Goal: Task Accomplishment & Management: Use online tool/utility

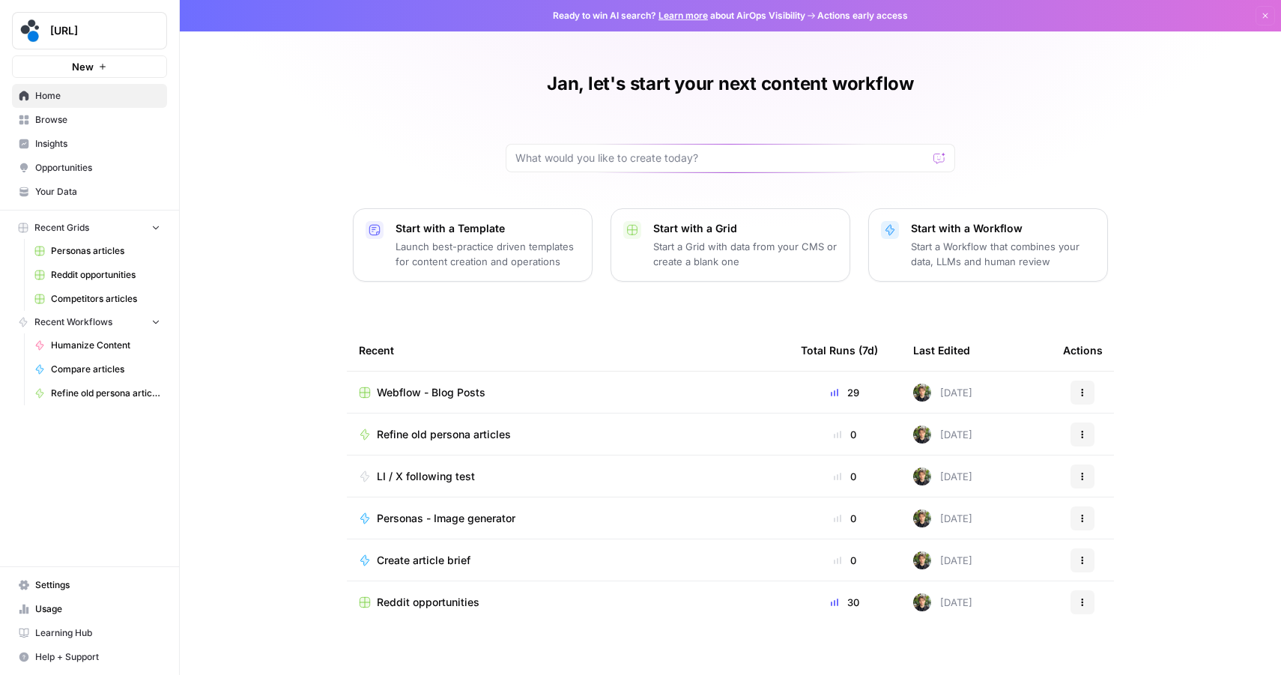
click at [417, 599] on span "Reddit opportunities" at bounding box center [428, 602] width 103 height 15
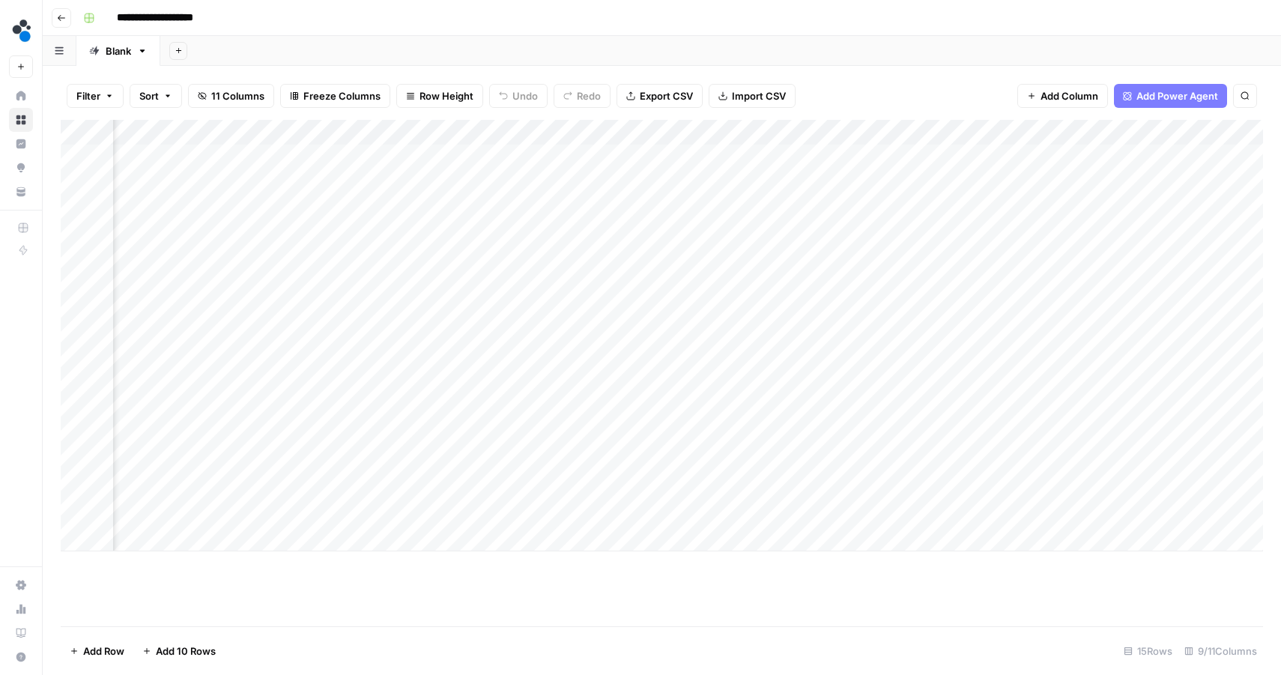
scroll to position [0, 393]
click at [409, 133] on div "Add Column" at bounding box center [662, 335] width 1202 height 431
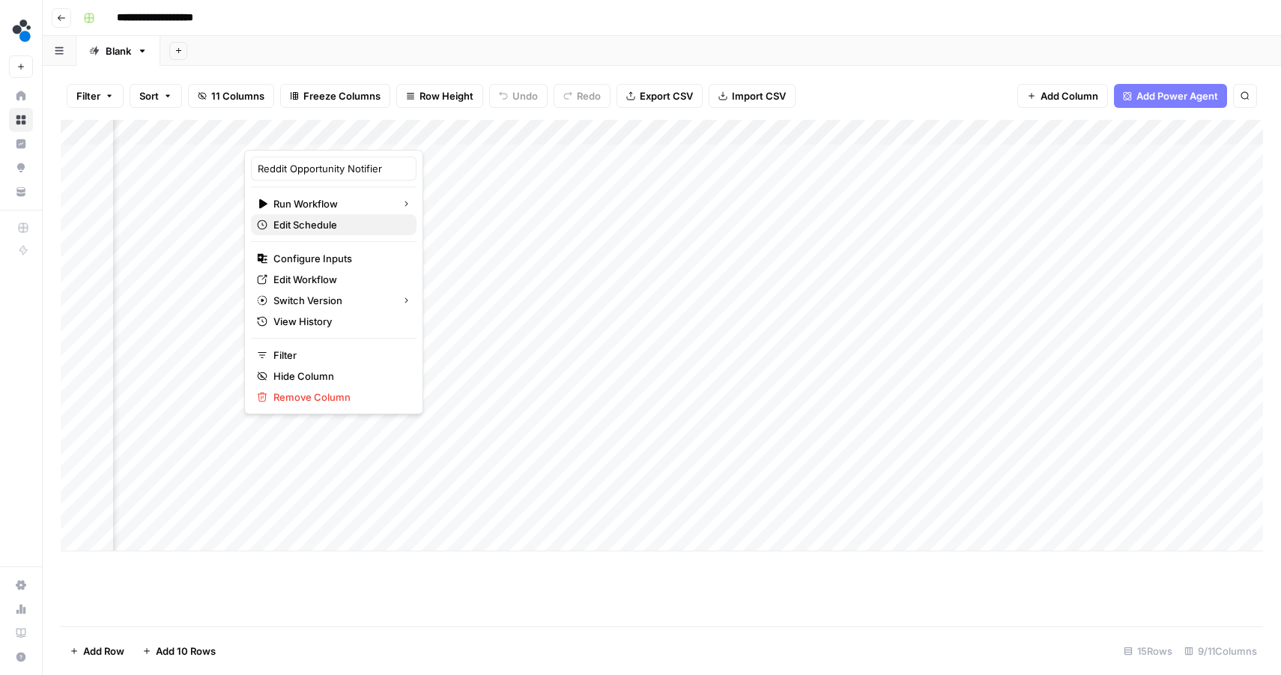
click at [331, 217] on span "Edit Schedule" at bounding box center [338, 224] width 131 height 15
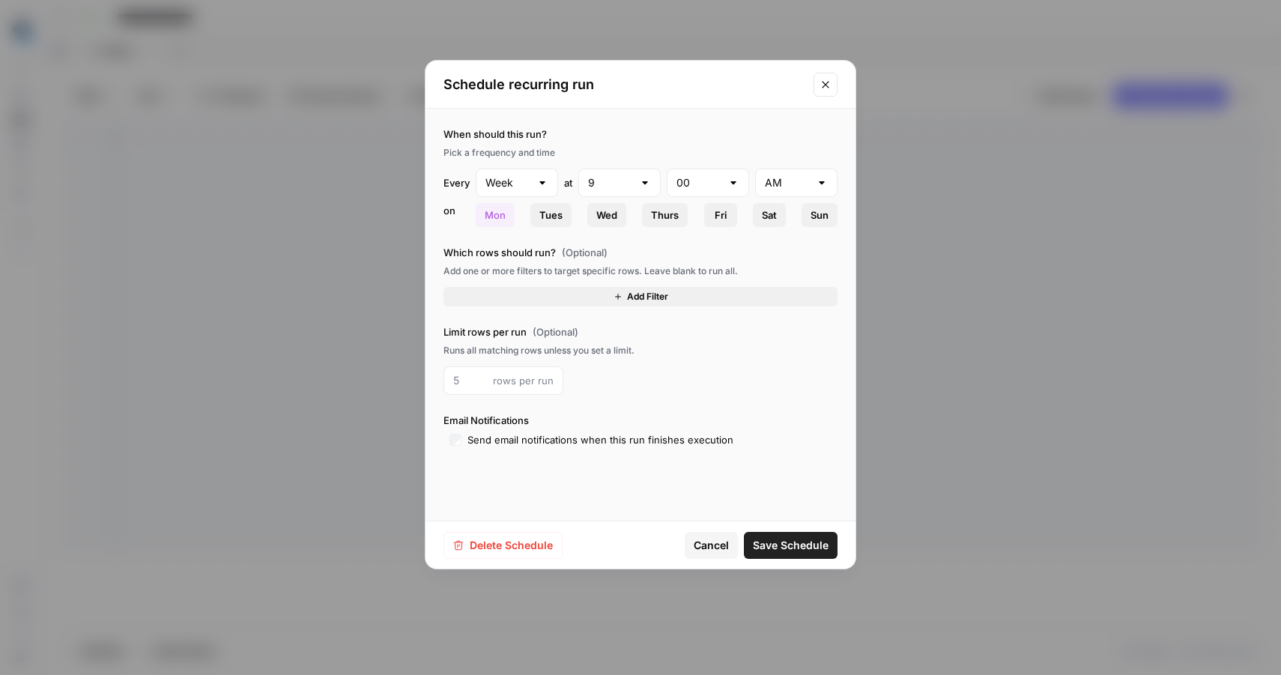
type input "Day"
type input "6"
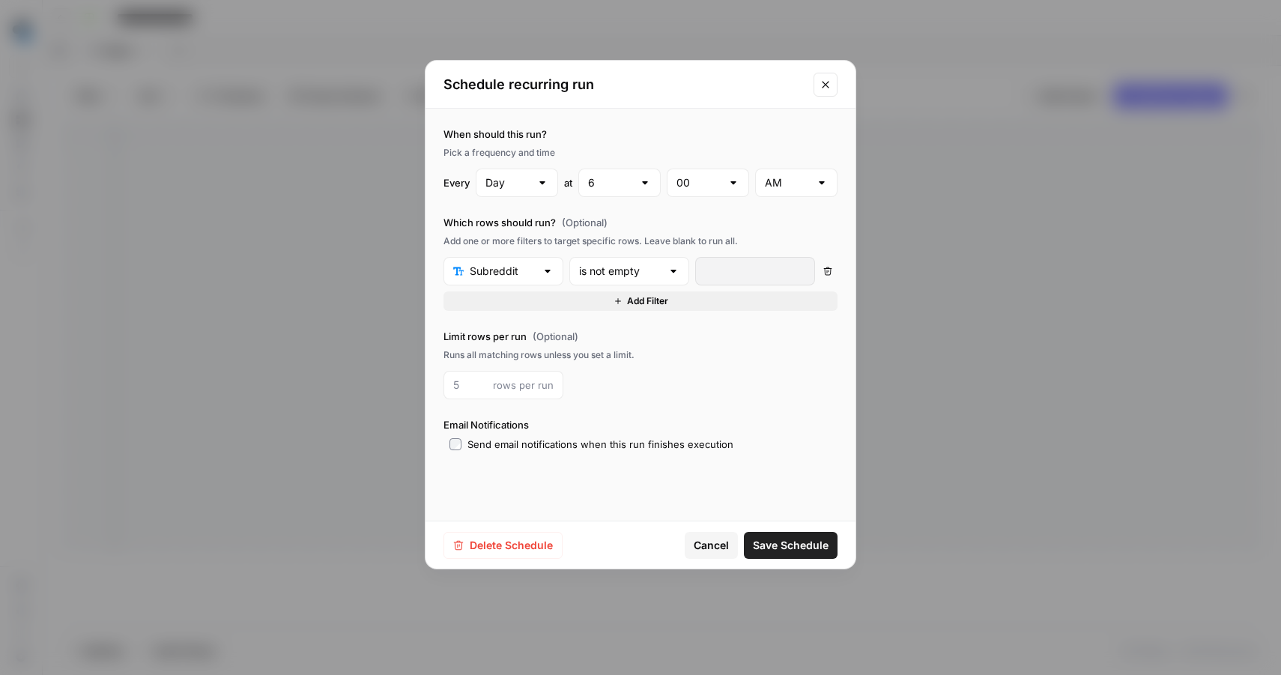
click at [825, 75] on button "Close modal" at bounding box center [825, 85] width 24 height 24
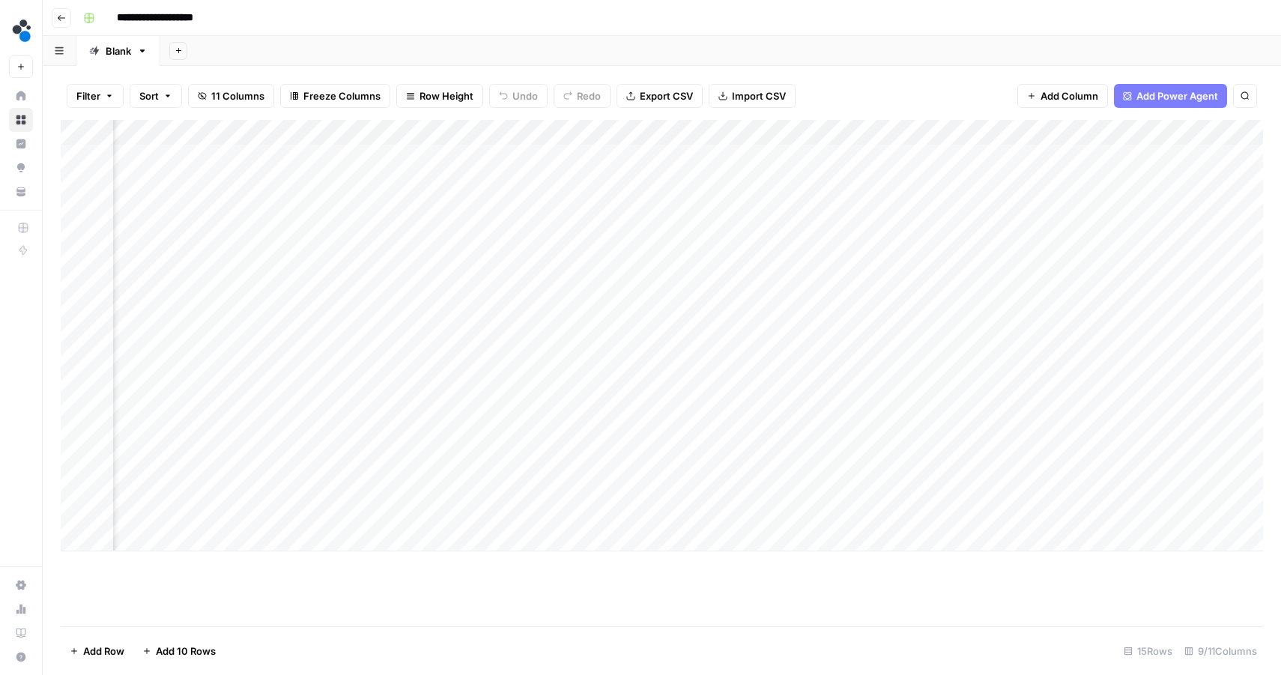
click at [1111, 130] on div "Add Column" at bounding box center [662, 335] width 1202 height 431
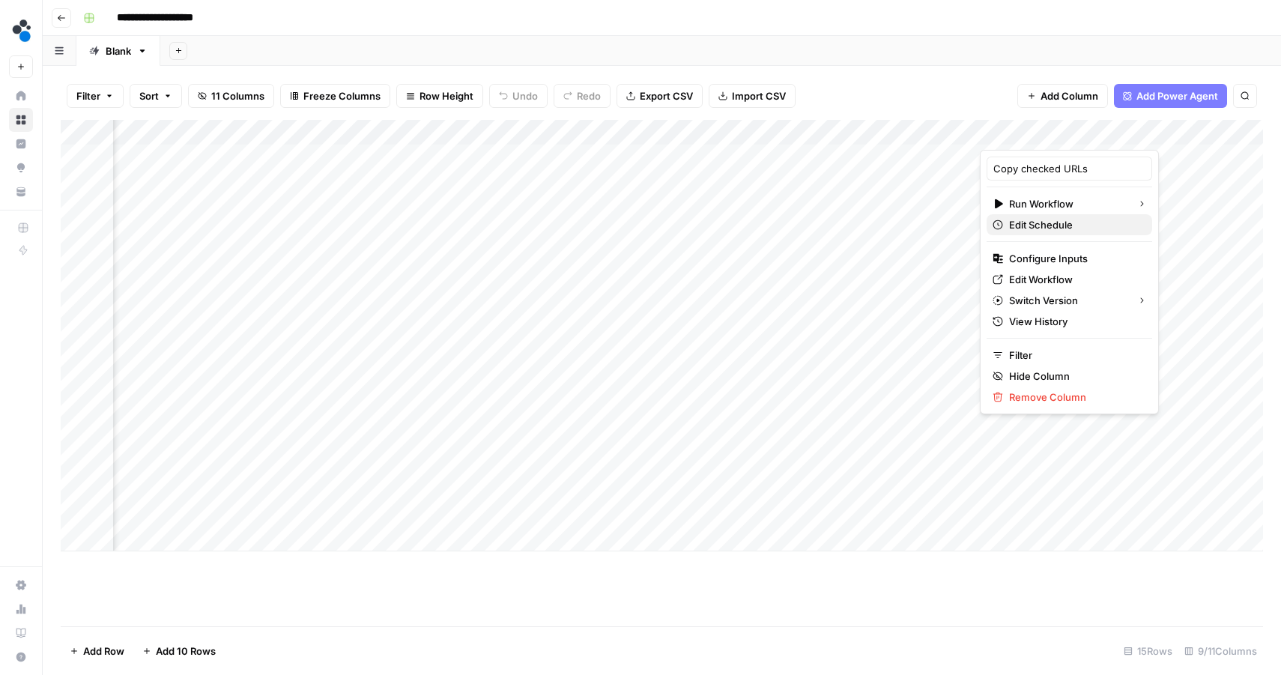
click at [1039, 217] on span "Edit Schedule" at bounding box center [1074, 224] width 131 height 15
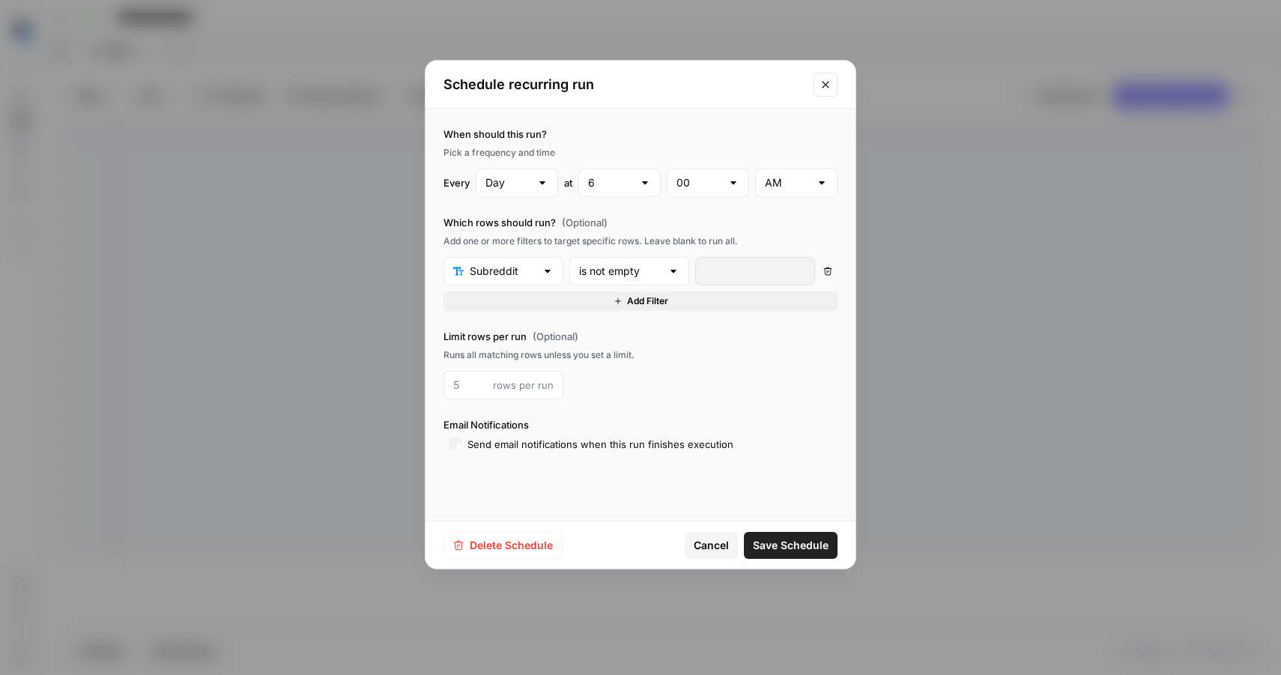
type input "15"
click at [710, 538] on span "Cancel" at bounding box center [710, 545] width 35 height 15
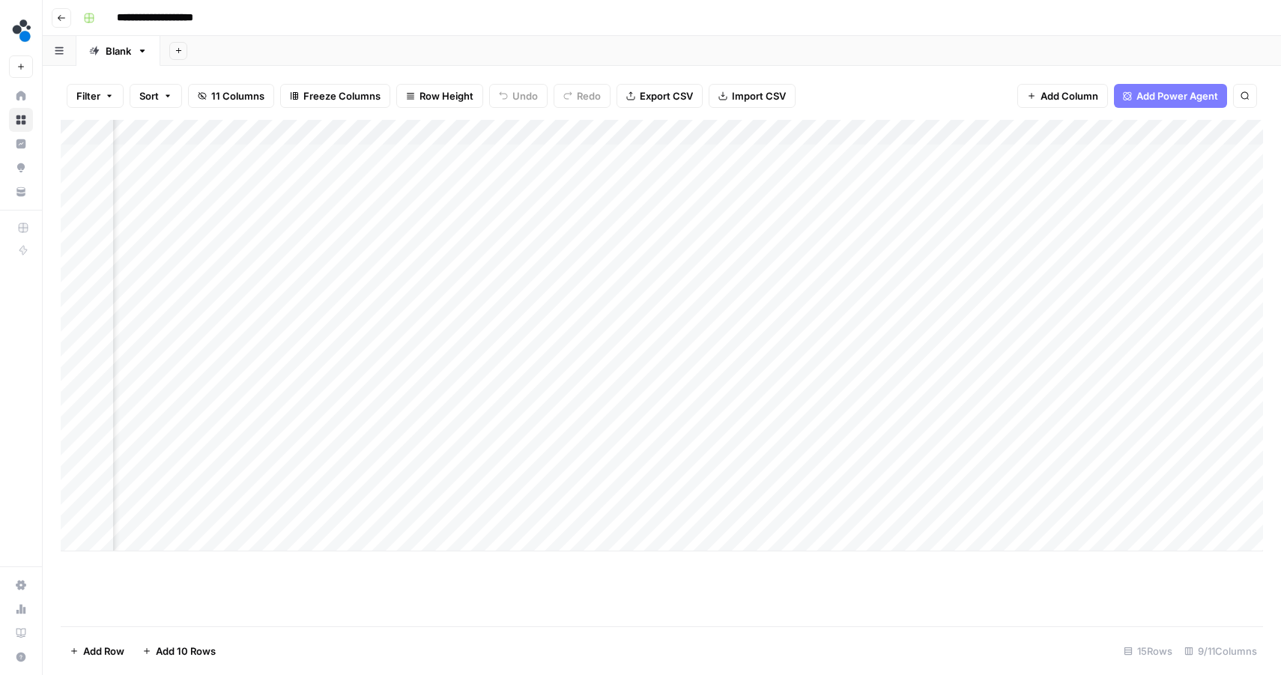
scroll to position [0, 0]
click at [801, 132] on div "Add Column" at bounding box center [662, 335] width 1202 height 431
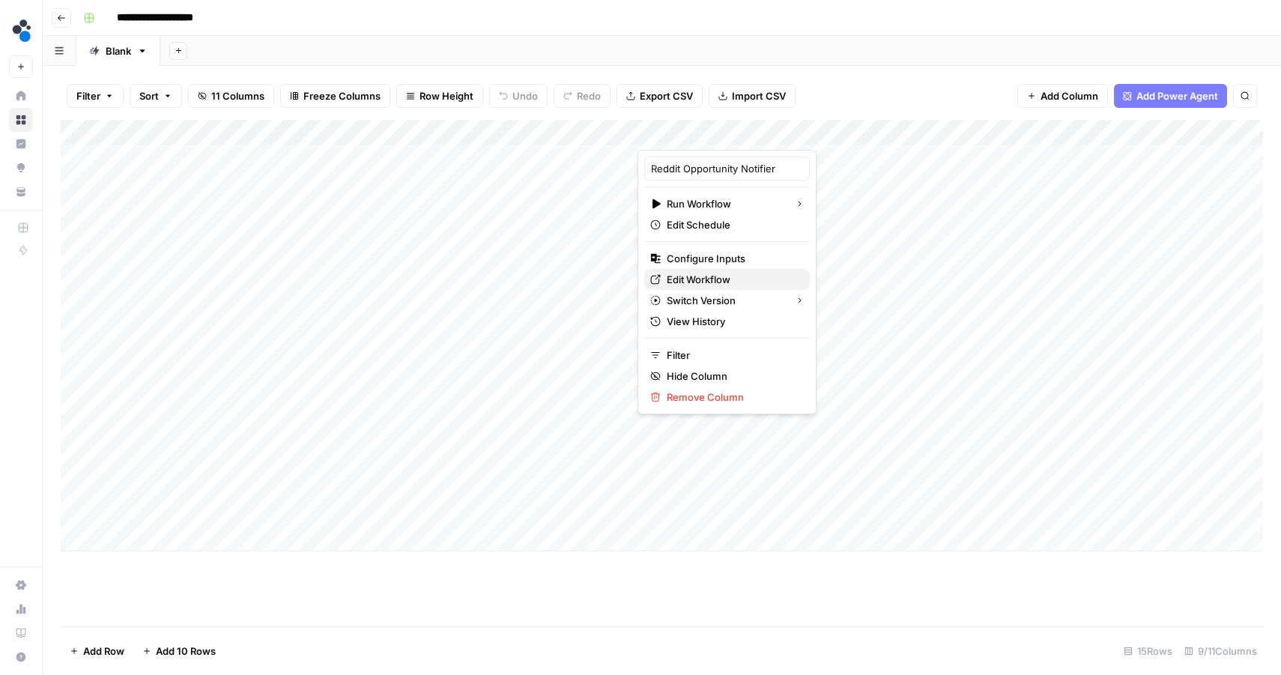
click at [696, 273] on span "Edit Workflow" at bounding box center [731, 279] width 131 height 15
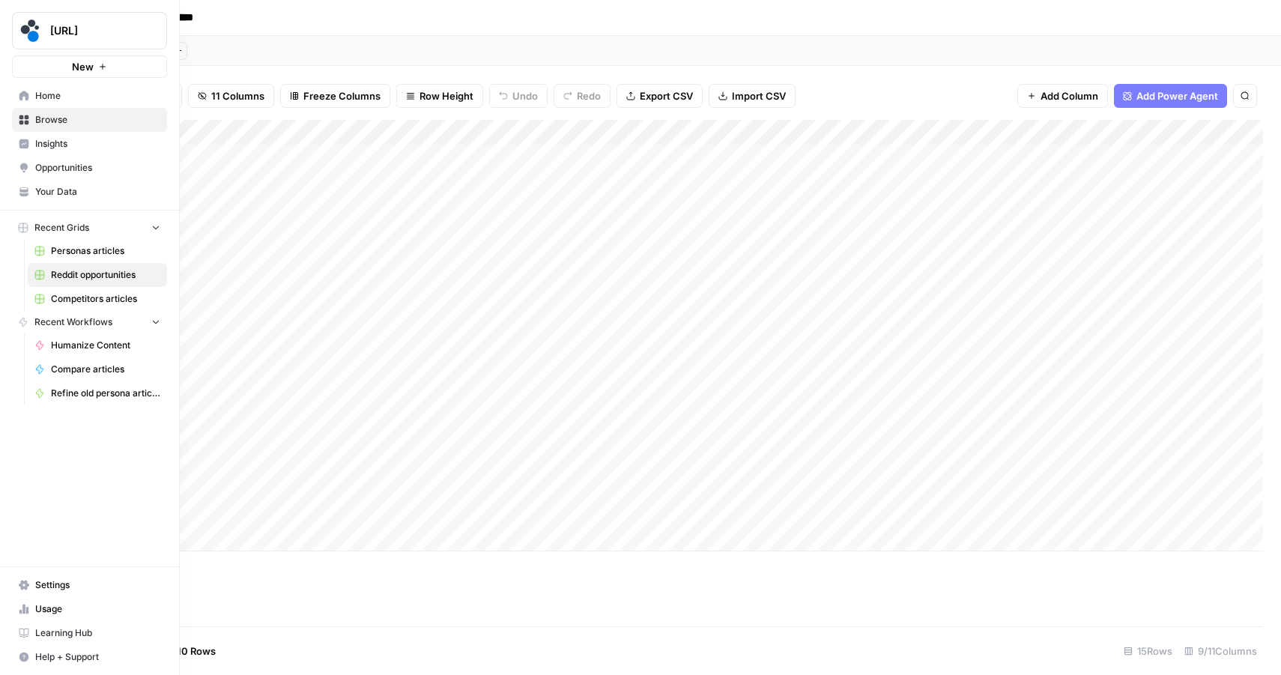
click at [28, 93] on icon at bounding box center [24, 96] width 10 height 10
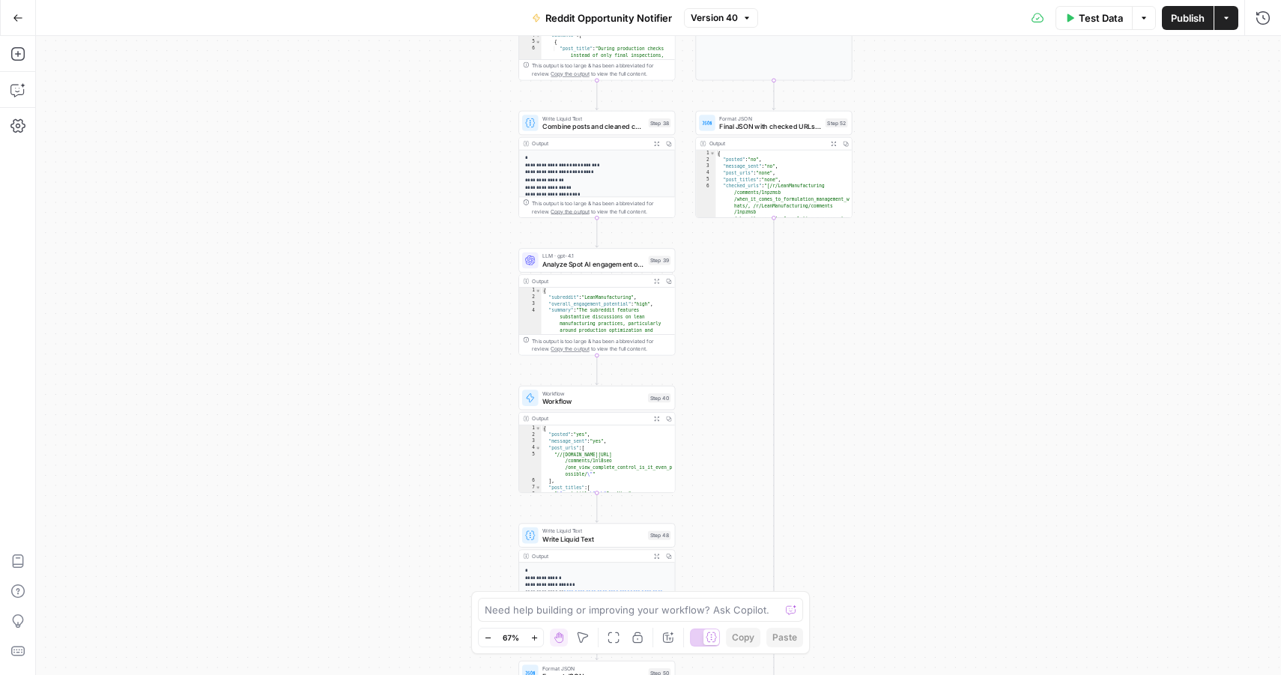
click at [588, 405] on span "Workflow" at bounding box center [593, 401] width 102 height 10
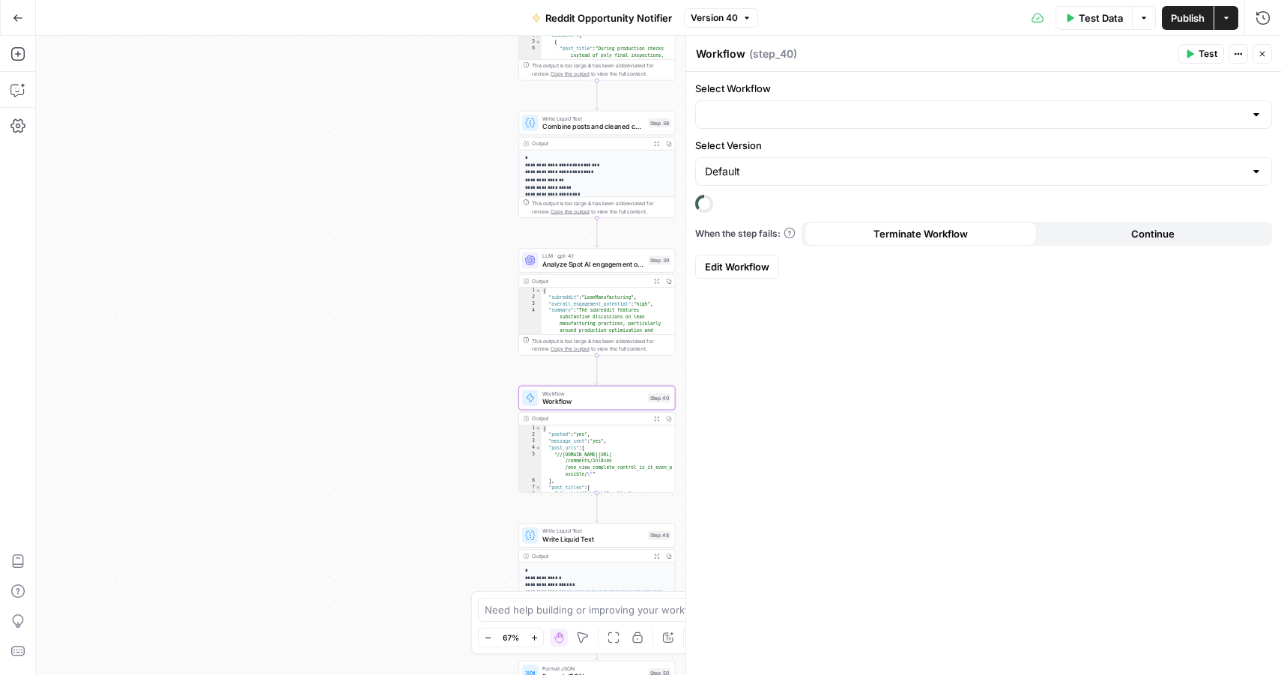
click at [737, 269] on span "Edit Workflow" at bounding box center [737, 266] width 64 height 15
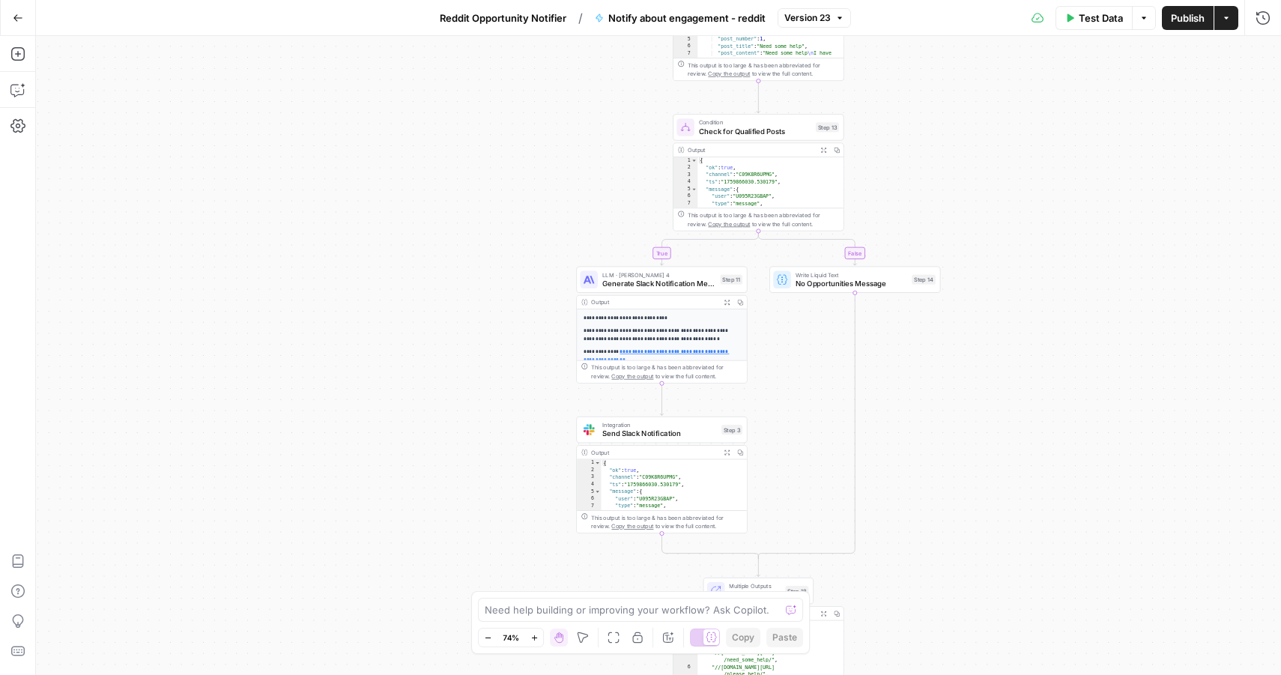
click at [645, 431] on span "Send Slack Notification" at bounding box center [659, 433] width 115 height 11
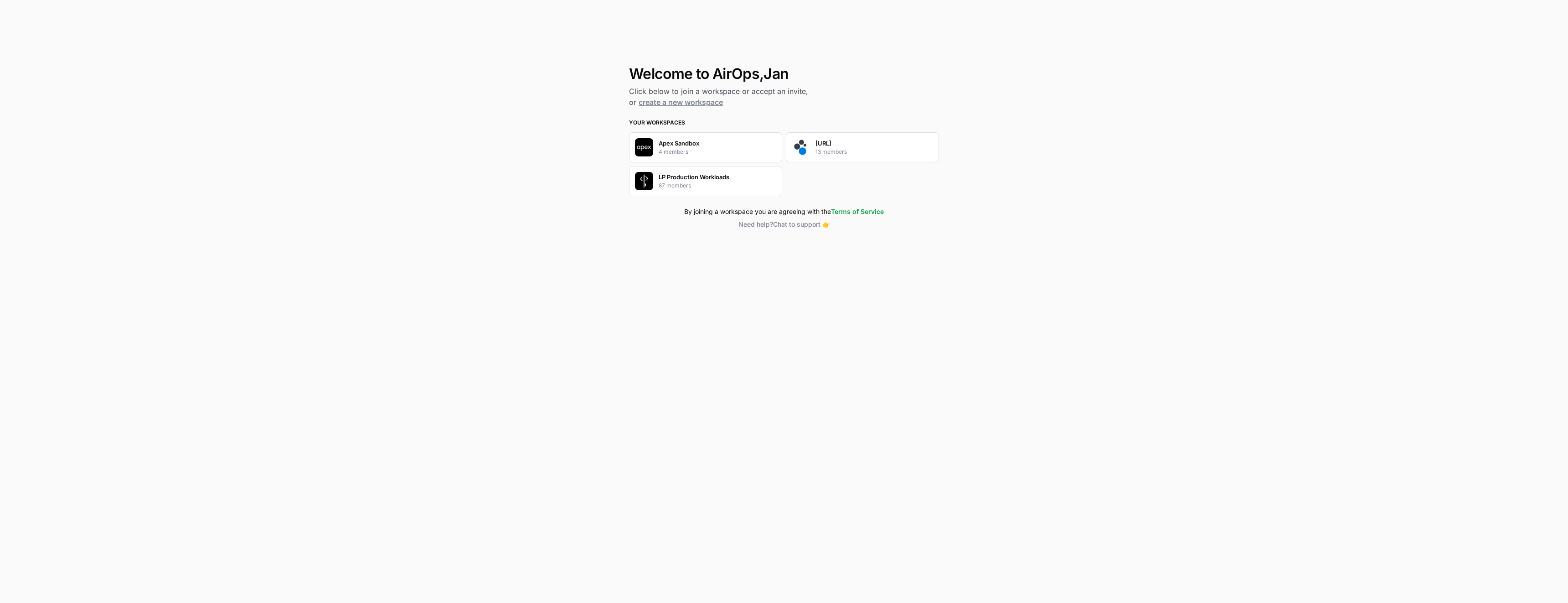
click at [686, 183] on p "87 members" at bounding box center [674, 185] width 32 height 8
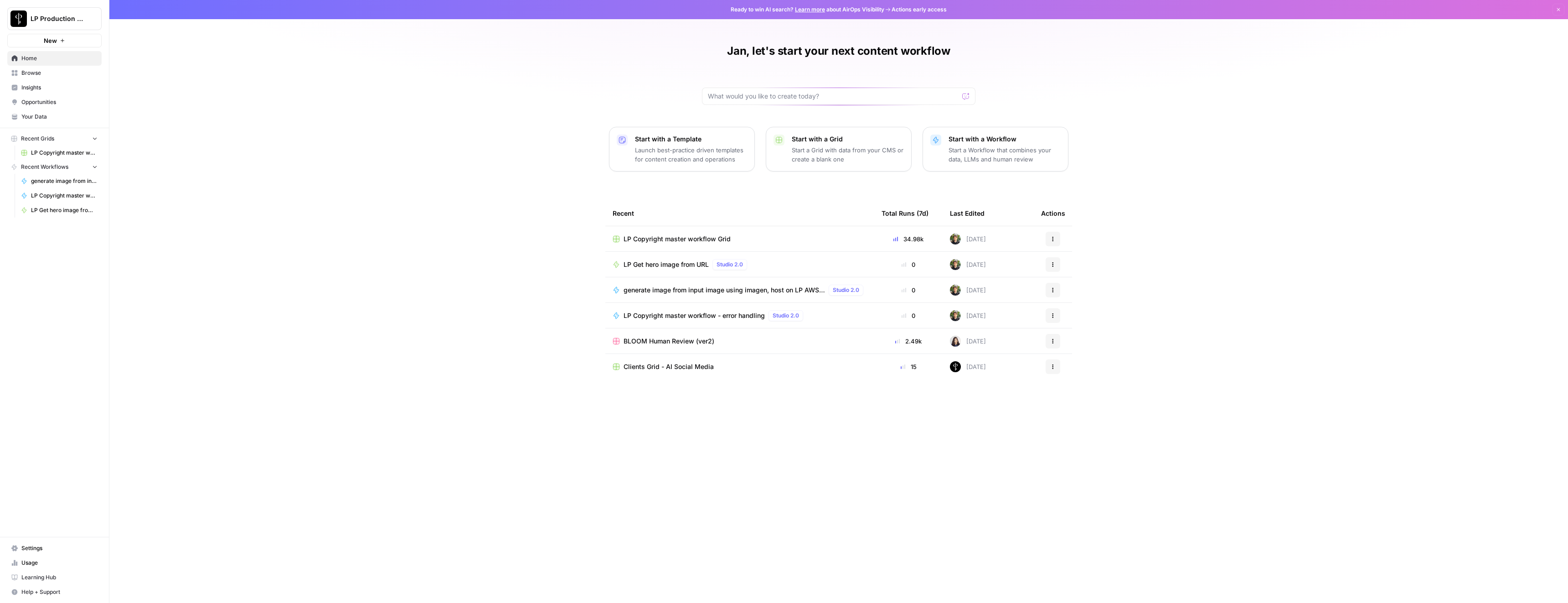
click at [655, 239] on span "LP Copyright master workflow Grid" at bounding box center [677, 239] width 107 height 9
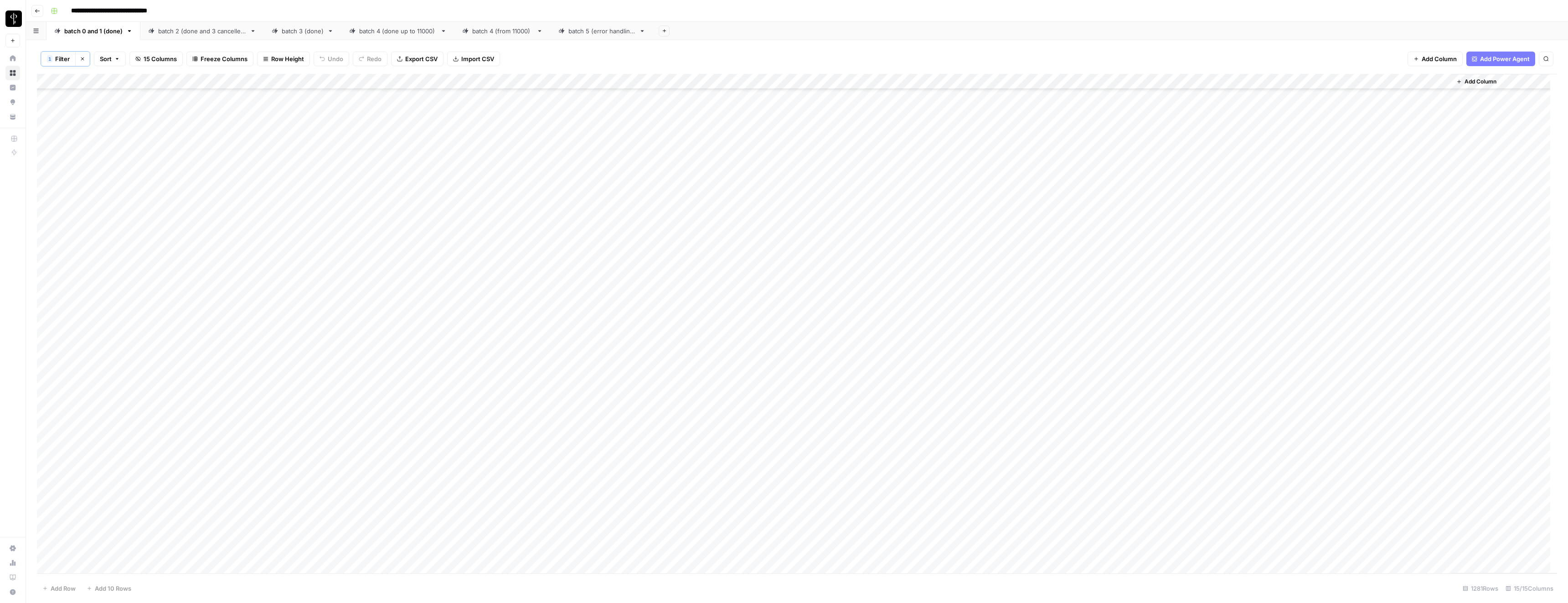
scroll to position [19381, 0]
click at [582, 33] on div "batch 5 (error handling)" at bounding box center [602, 30] width 67 height 9
click at [718, 141] on div "Add Column" at bounding box center [797, 323] width 1520 height 500
click at [726, 143] on div "Add Column" at bounding box center [797, 323] width 1520 height 500
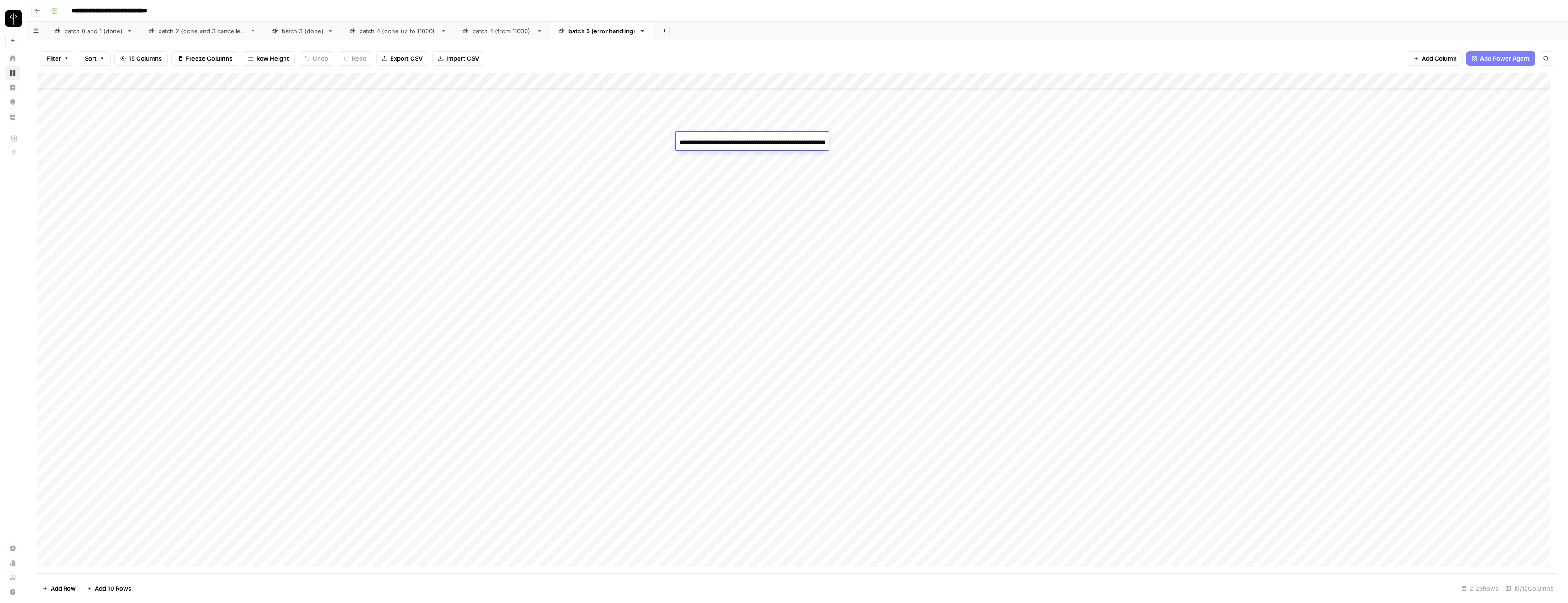
scroll to position [0, 112]
click at [726, 143] on input "**********" at bounding box center [752, 143] width 146 height 11
click at [730, 174] on div "Add Column" at bounding box center [797, 323] width 1520 height 500
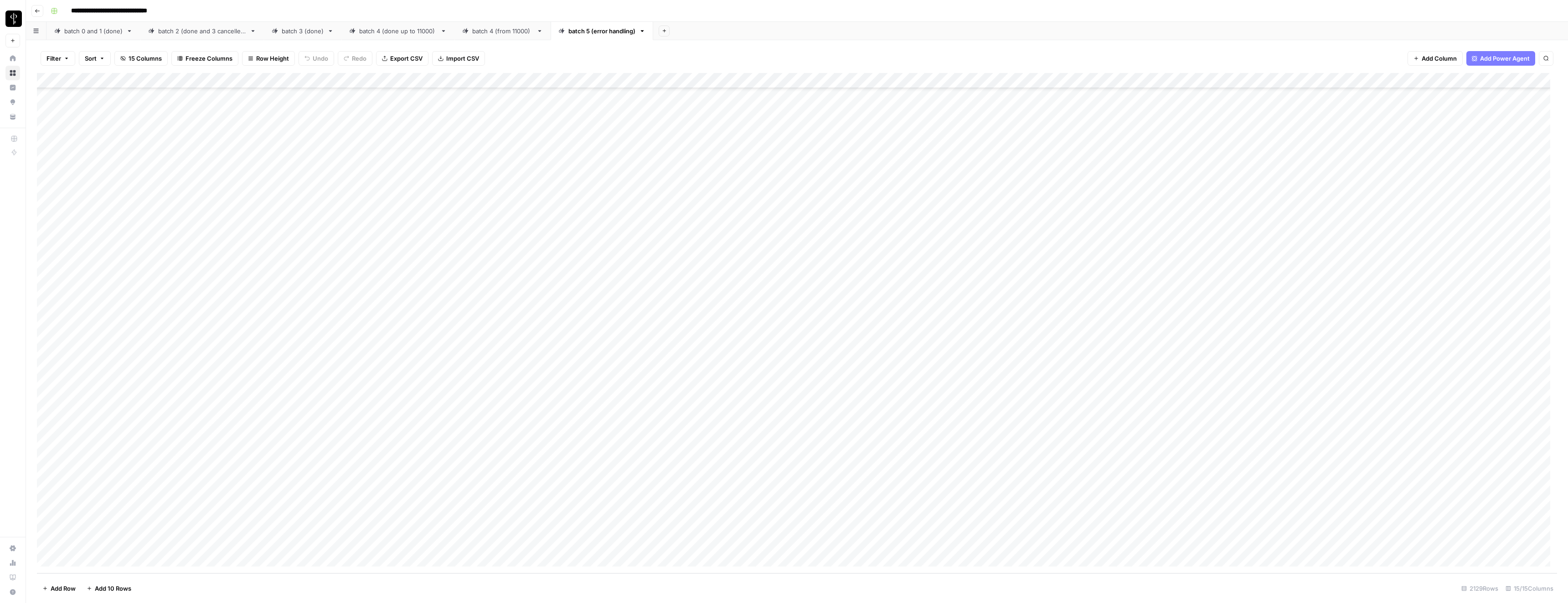
click at [721, 166] on div "Add Column" at bounding box center [797, 323] width 1520 height 500
click at [721, 166] on div "**********" at bounding box center [752, 173] width 153 height 15
click at [718, 172] on input "**********" at bounding box center [752, 174] width 146 height 11
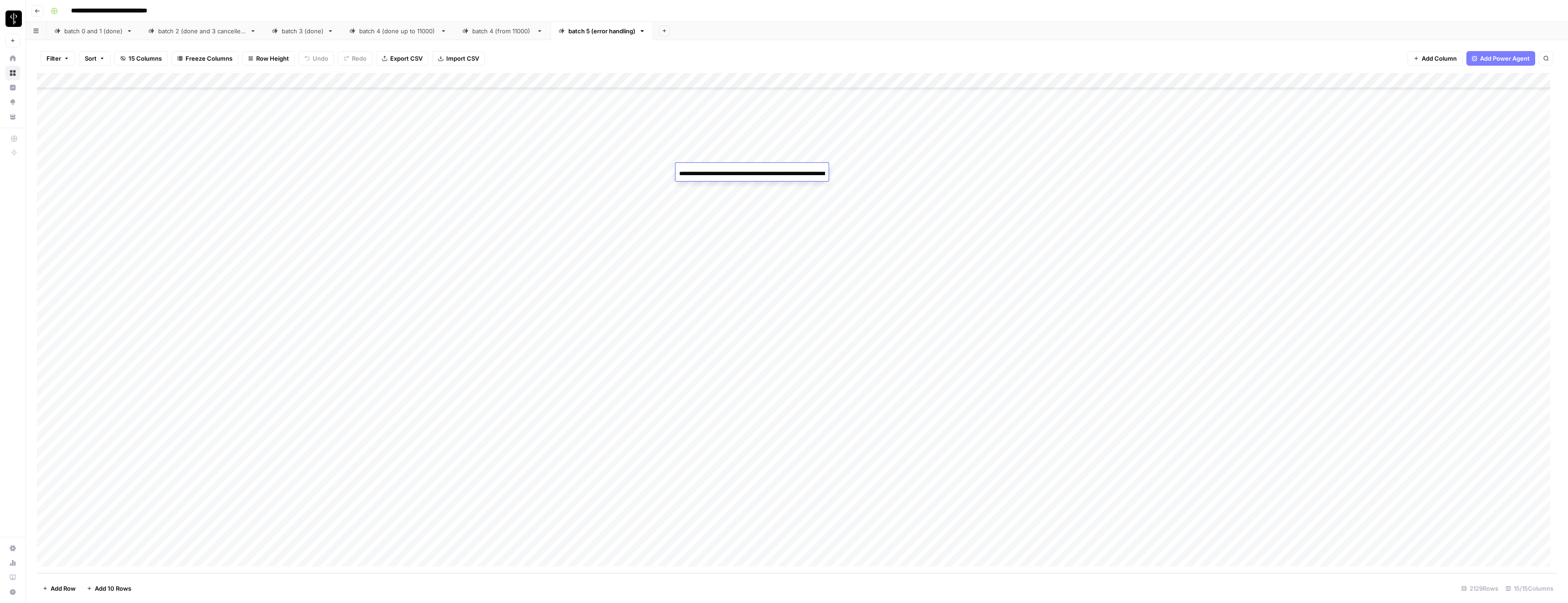
click at [729, 217] on div "Add Column" at bounding box center [797, 323] width 1520 height 500
click at [718, 217] on div "Add Column" at bounding box center [797, 323] width 1520 height 500
click at [718, 217] on input "**********" at bounding box center [752, 220] width 146 height 11
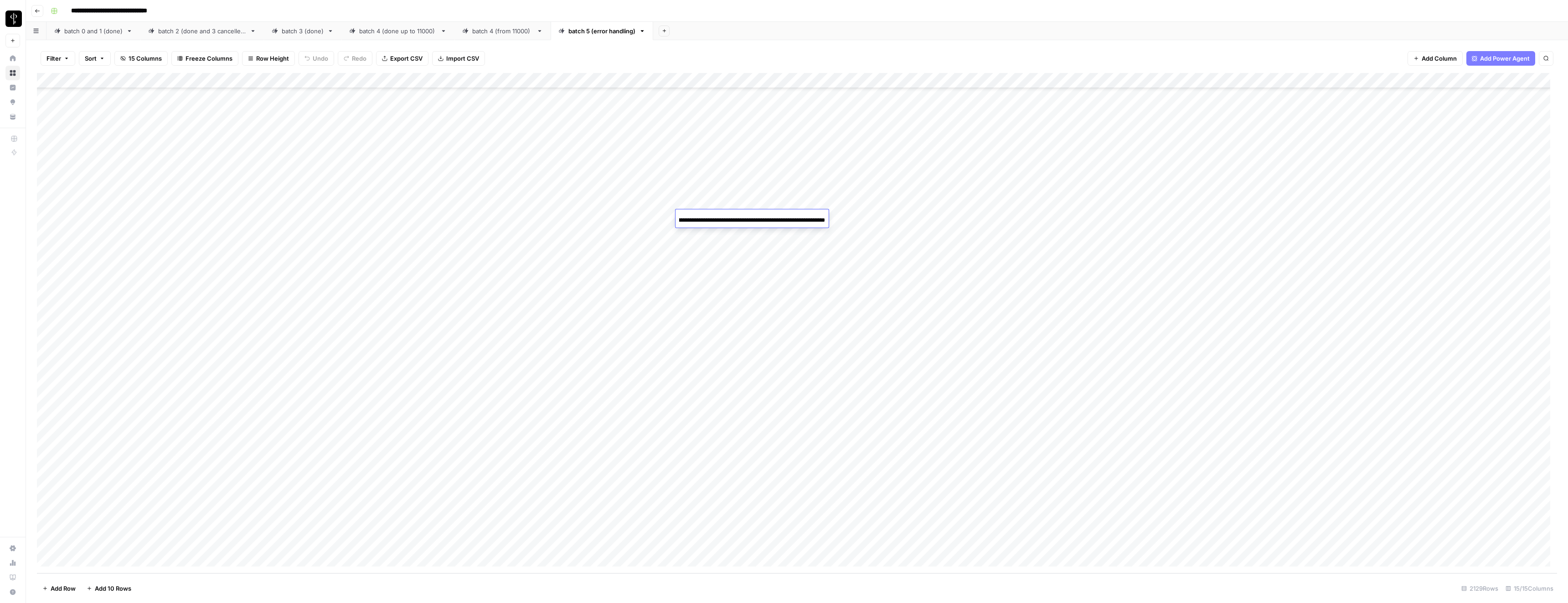
click at [718, 217] on input "**********" at bounding box center [752, 220] width 146 height 11
click at [698, 220] on input "**********" at bounding box center [752, 220] width 146 height 11
click at [631, 217] on div "Add Column" at bounding box center [797, 323] width 1520 height 500
click at [433, 219] on div "Add Column" at bounding box center [797, 323] width 1520 height 500
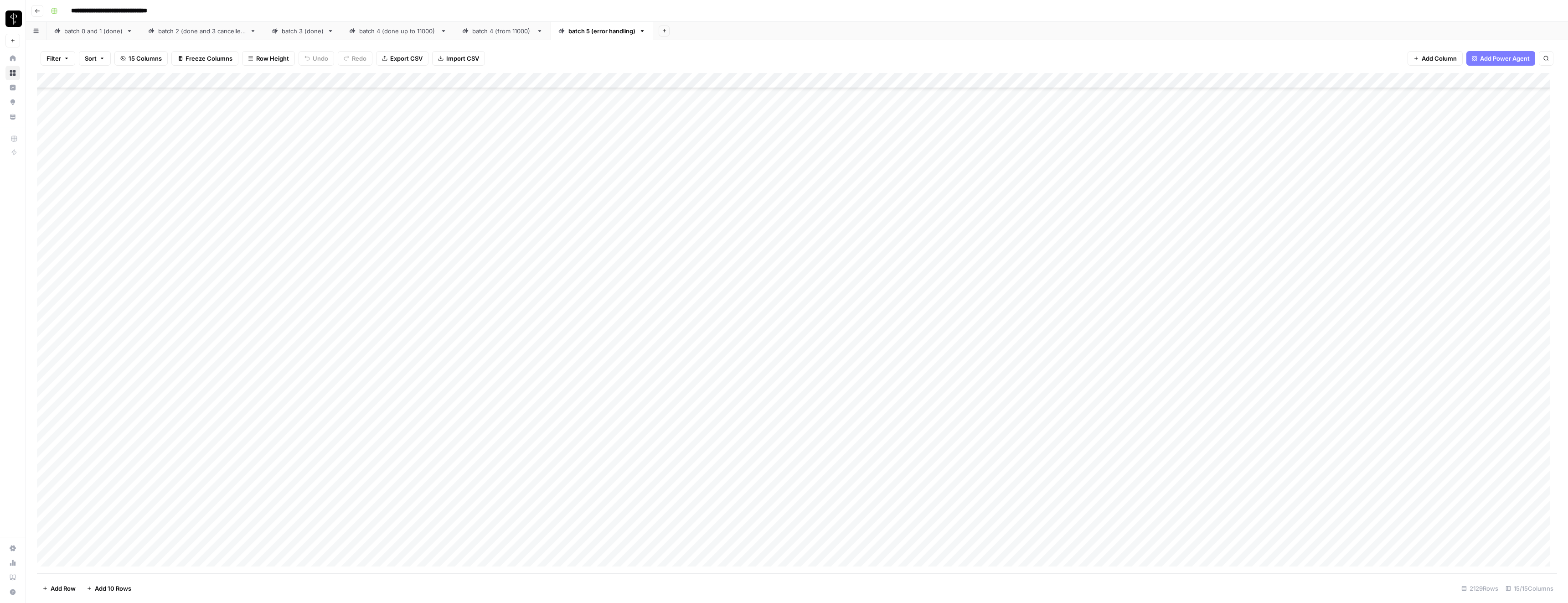
click at [593, 214] on div "Add Column" at bounding box center [797, 323] width 1520 height 500
click at [700, 222] on div "Add Column" at bounding box center [797, 323] width 1520 height 500
click at [770, 220] on div "Add Column" at bounding box center [797, 323] width 1520 height 500
click at [721, 215] on div "Add Column" at bounding box center [797, 323] width 1520 height 500
click at [721, 215] on input "**********" at bounding box center [752, 220] width 146 height 11
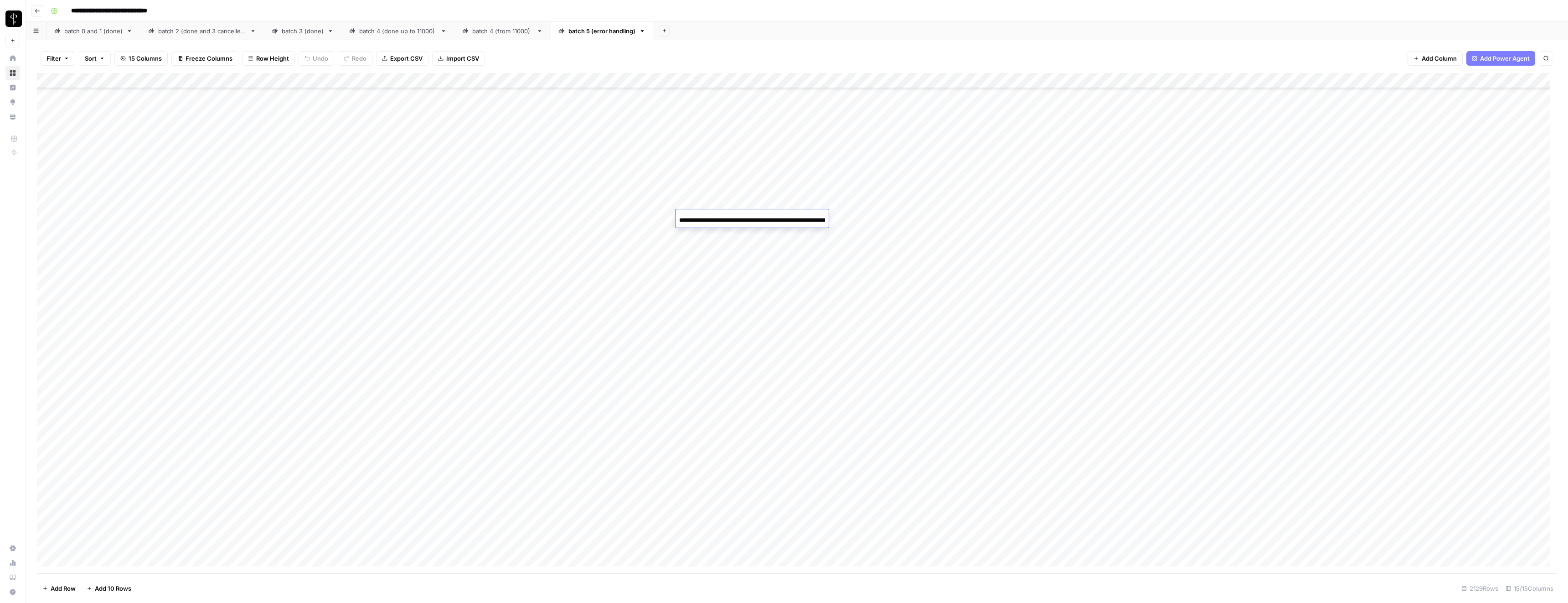
scroll to position [0, 111]
click at [721, 215] on input "**********" at bounding box center [752, 220] width 146 height 11
click at [1506, 188] on div "Add Column" at bounding box center [797, 323] width 1520 height 500
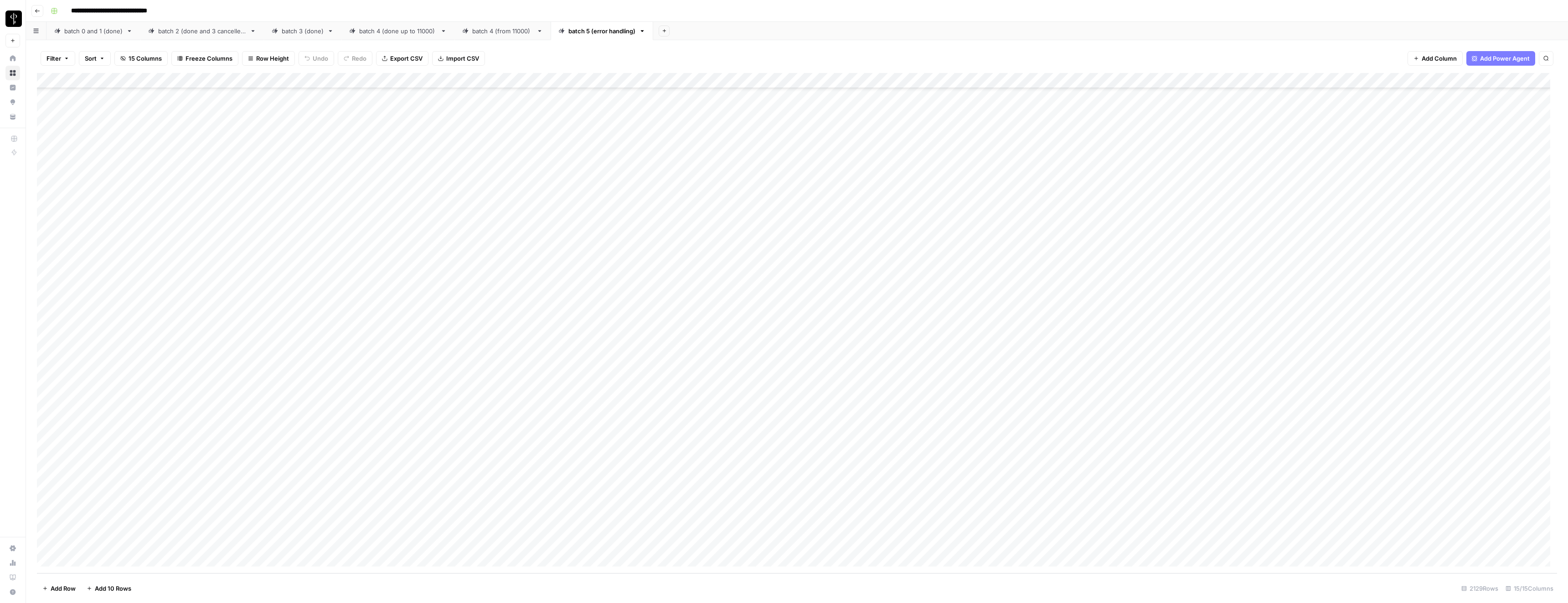
click at [587, 32] on div "batch 5 (error handling)" at bounding box center [602, 30] width 67 height 9
